Goal: Find specific page/section: Find specific page/section

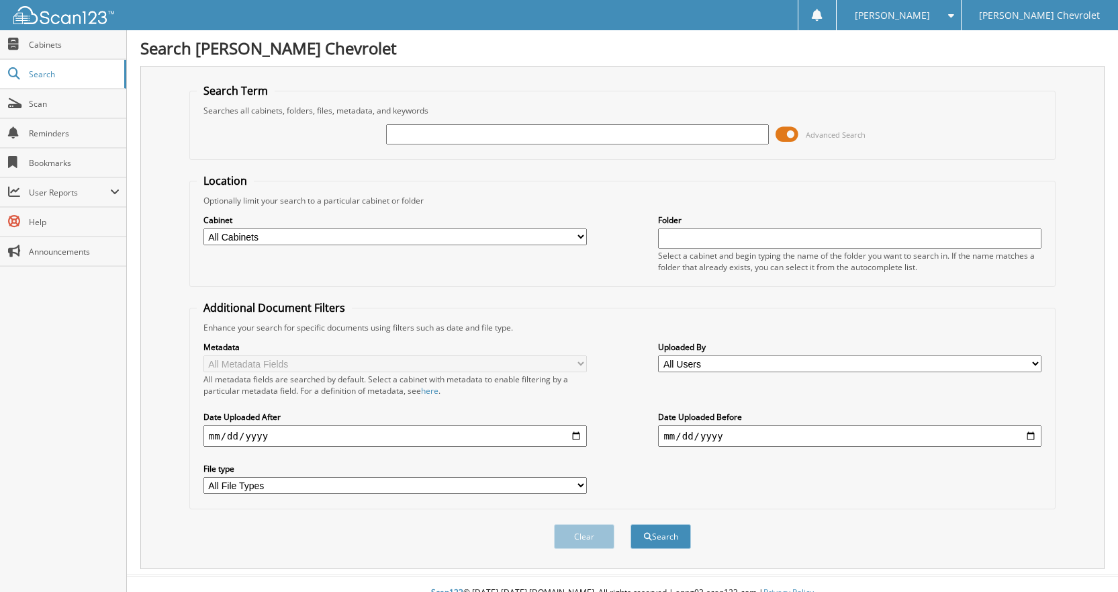
click at [406, 134] on input "text" at bounding box center [578, 134] width 384 height 20
type input "[PERSON_NAME]"
click at [789, 132] on span at bounding box center [787, 134] width 23 height 20
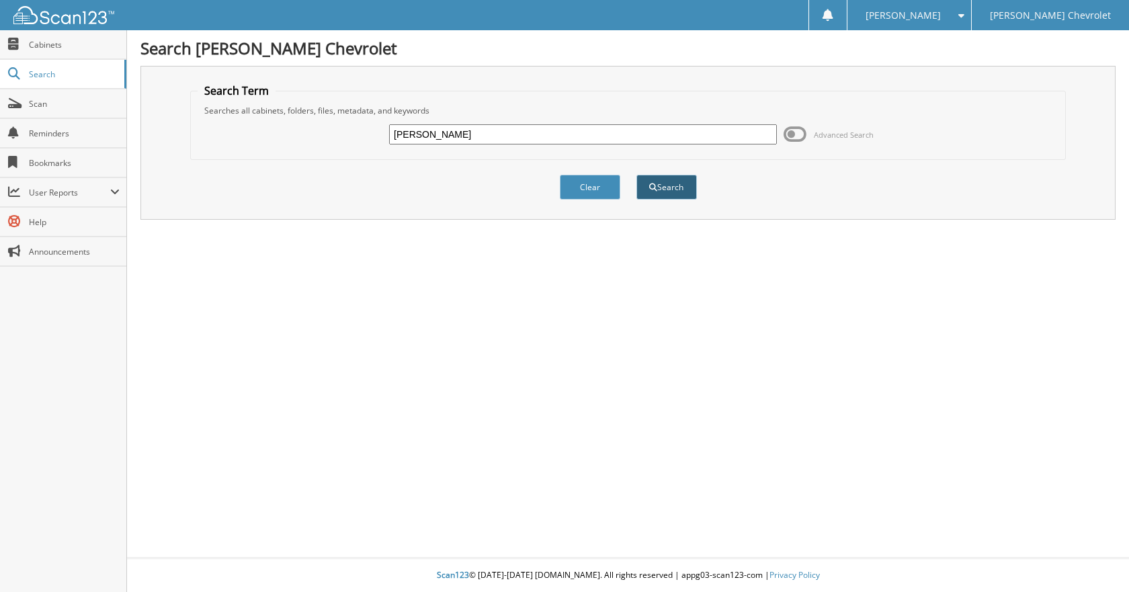
click at [675, 191] on button "Search" at bounding box center [666, 187] width 60 height 25
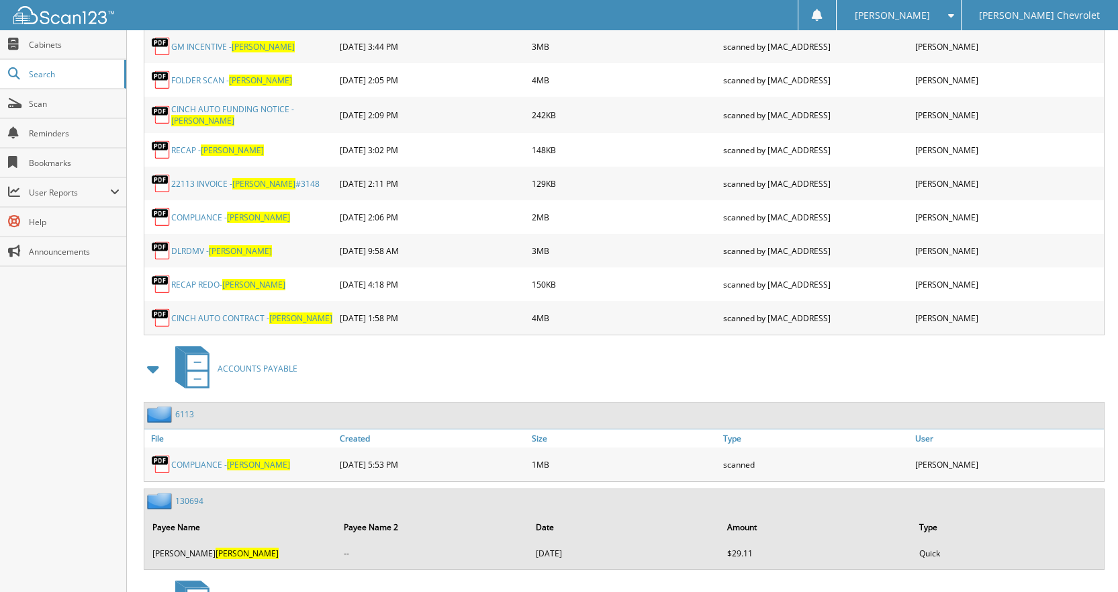
scroll to position [1075, 0]
click at [161, 461] on img at bounding box center [161, 463] width 20 height 20
click at [161, 465] on img at bounding box center [161, 463] width 20 height 20
click at [186, 408] on link "6113" at bounding box center [184, 413] width 19 height 11
